Goal: Find contact information: Find contact information

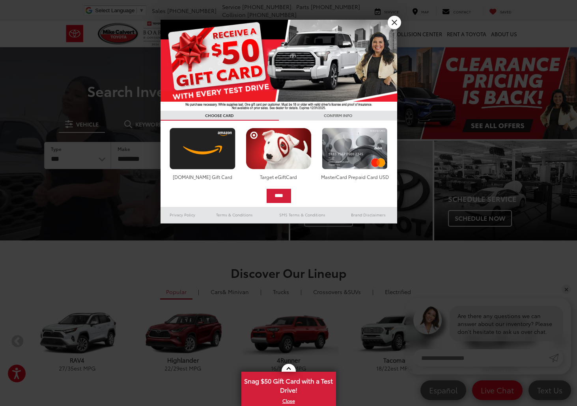
click at [394, 21] on link "X" at bounding box center [394, 22] width 13 height 13
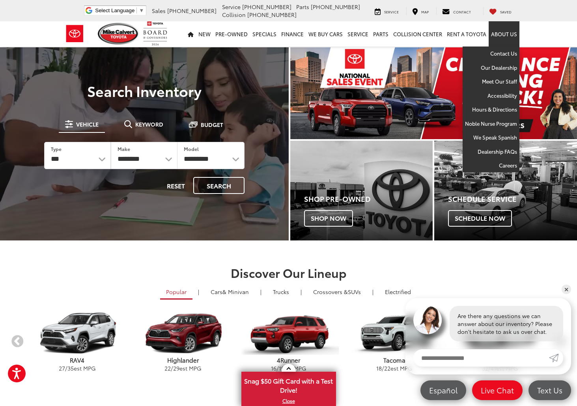
click at [503, 32] on link "About Us" at bounding box center [504, 33] width 31 height 25
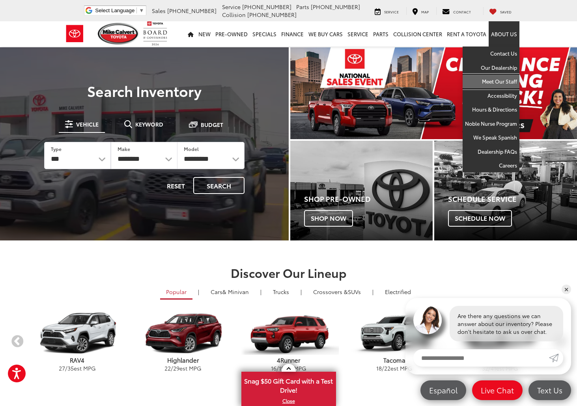
click at [503, 82] on link "Meet Our Staff" at bounding box center [491, 82] width 57 height 14
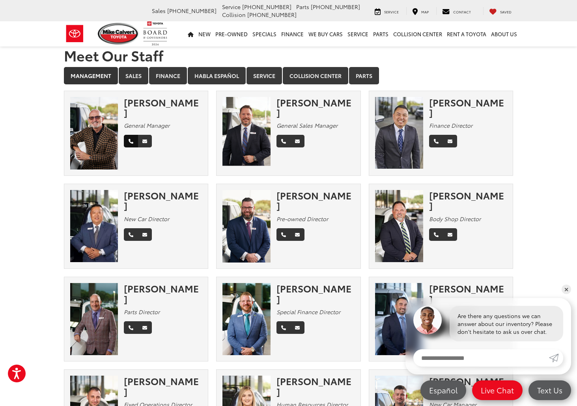
click at [130, 139] on icon "Phone" at bounding box center [131, 141] width 5 height 5
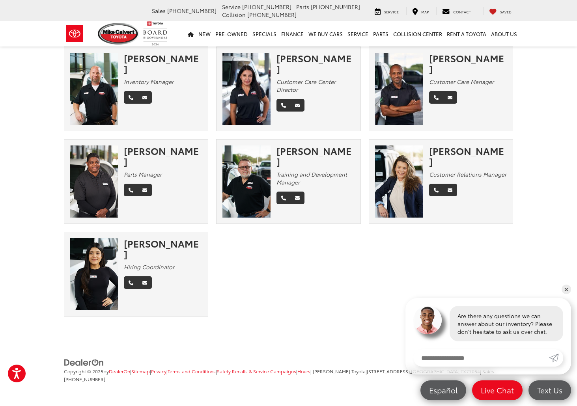
scroll to position [601, 0]
click at [565, 290] on link "✕" at bounding box center [566, 289] width 9 height 9
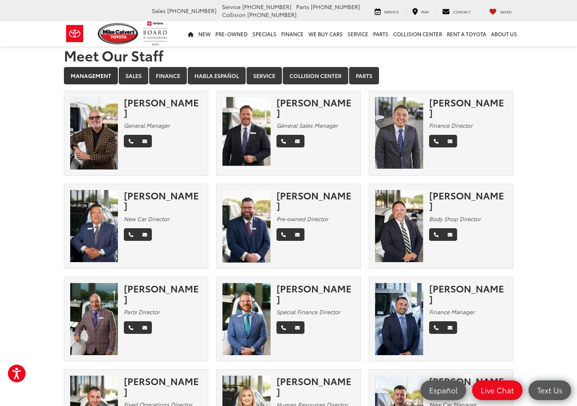
scroll to position [0, 0]
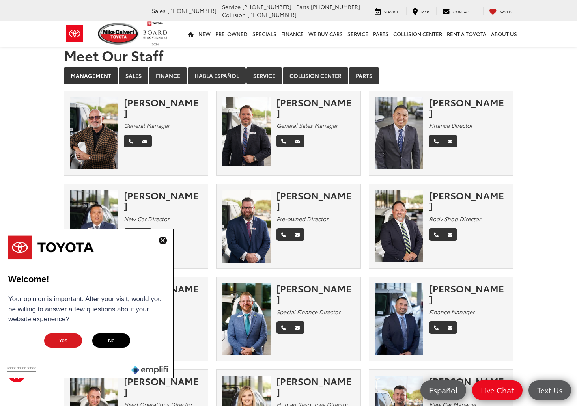
click at [165, 241] on img at bounding box center [163, 241] width 8 height 8
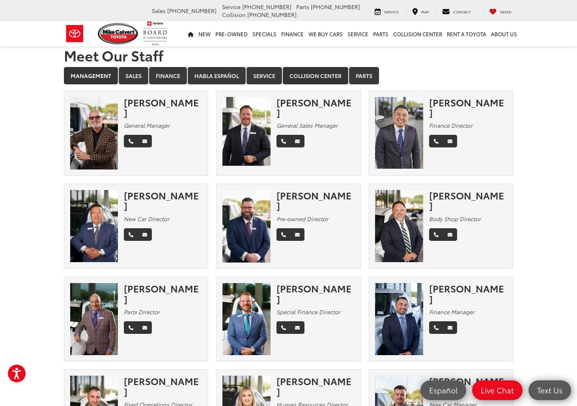
click at [293, 75] on link "Collision Center" at bounding box center [316, 75] width 66 height 17
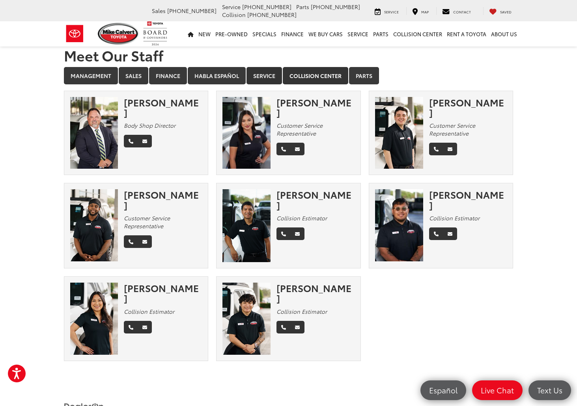
click at [271, 75] on link "Service" at bounding box center [265, 75] width 36 height 17
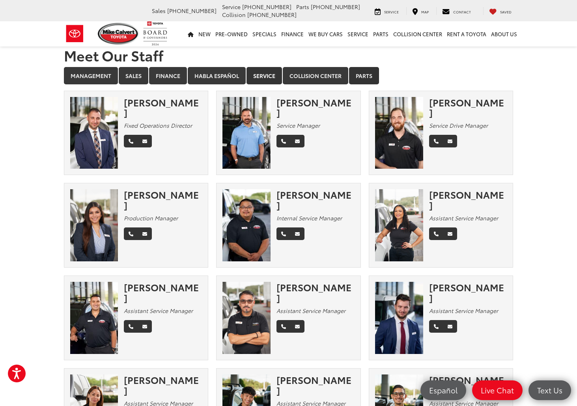
click at [360, 74] on link "Parts" at bounding box center [364, 75] width 30 height 17
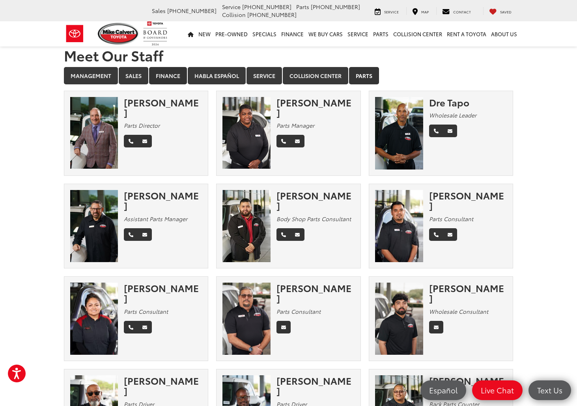
click at [170, 73] on link "Finance" at bounding box center [168, 75] width 38 height 17
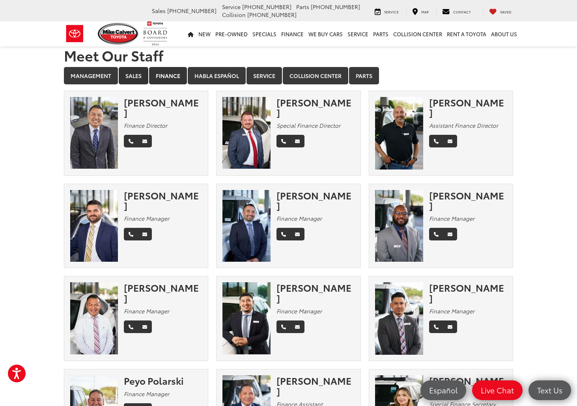
click at [142, 79] on link "Sales" at bounding box center [134, 75] width 30 height 17
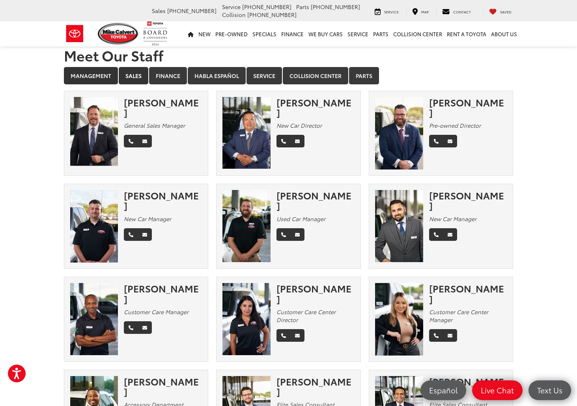
click at [107, 77] on link "Management" at bounding box center [91, 75] width 54 height 17
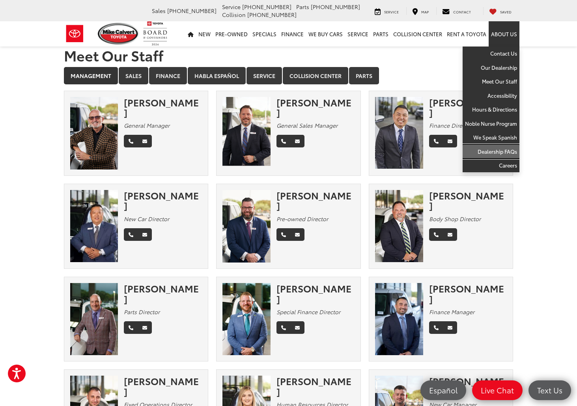
click at [514, 153] on link "Dealership FAQs" at bounding box center [491, 152] width 57 height 14
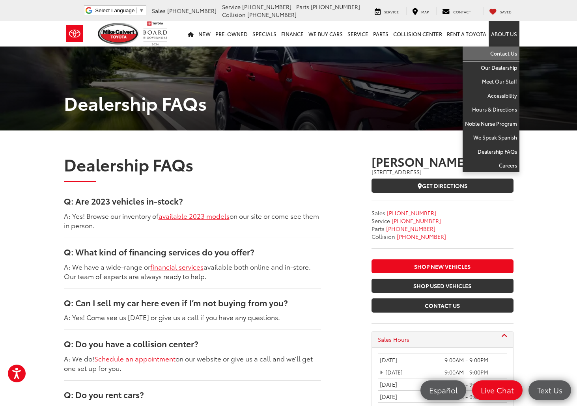
click at [502, 50] on link "Contact Us" at bounding box center [491, 54] width 57 height 14
